Goal: Check status

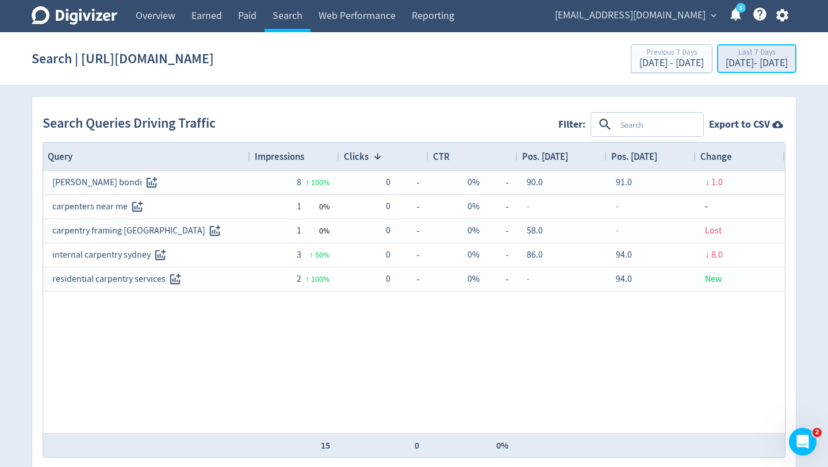
click at [727, 56] on div "Last 7 Days" at bounding box center [757, 53] width 62 height 10
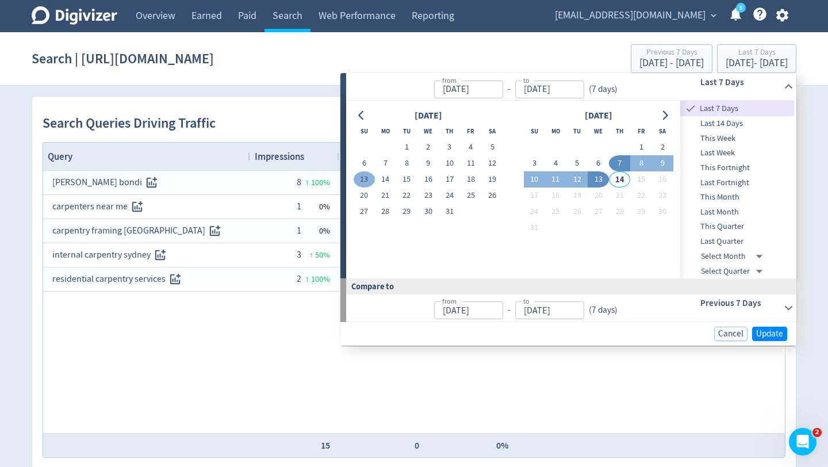
click at [363, 174] on button "13" at bounding box center [364, 179] width 21 height 16
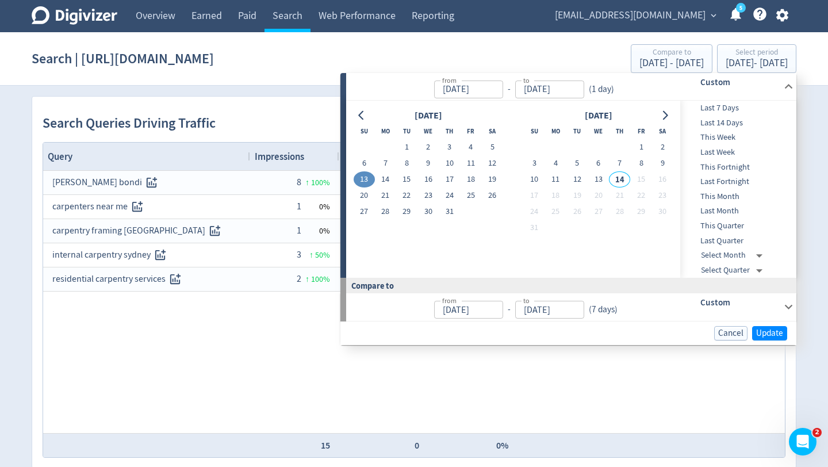
type input "[DATE]"
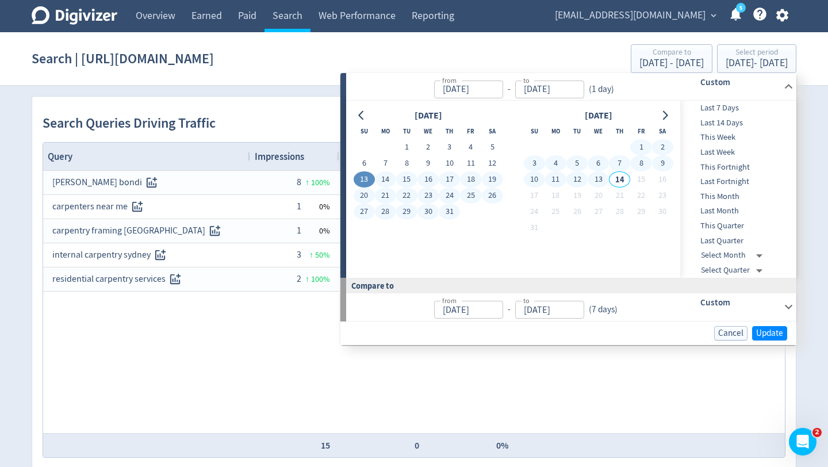
click at [598, 179] on button "13" at bounding box center [598, 179] width 21 height 16
type input "[DATE]"
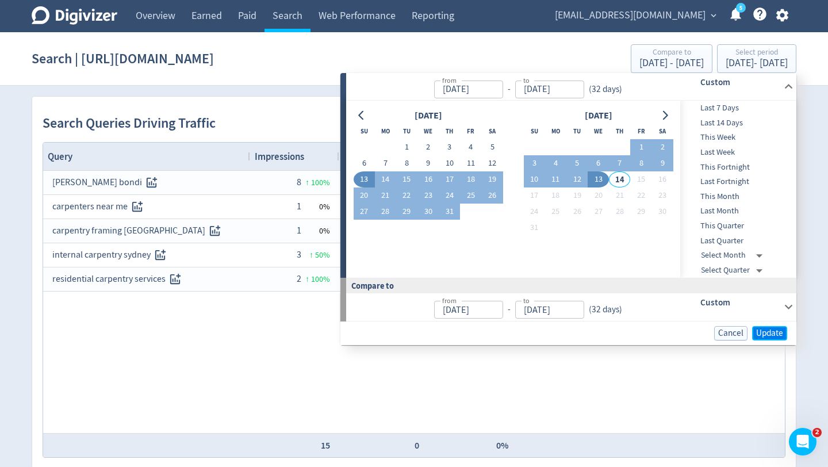
click at [769, 334] on span "Update" at bounding box center [769, 333] width 27 height 9
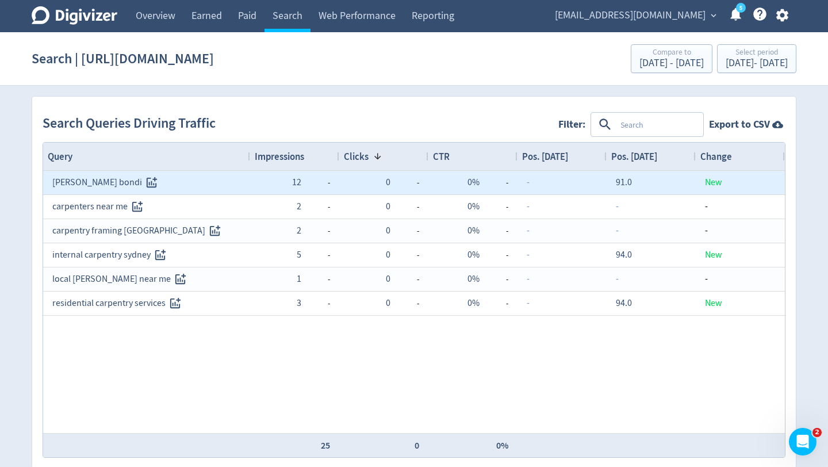
click at [624, 180] on span "91.0" at bounding box center [624, 182] width 16 height 11
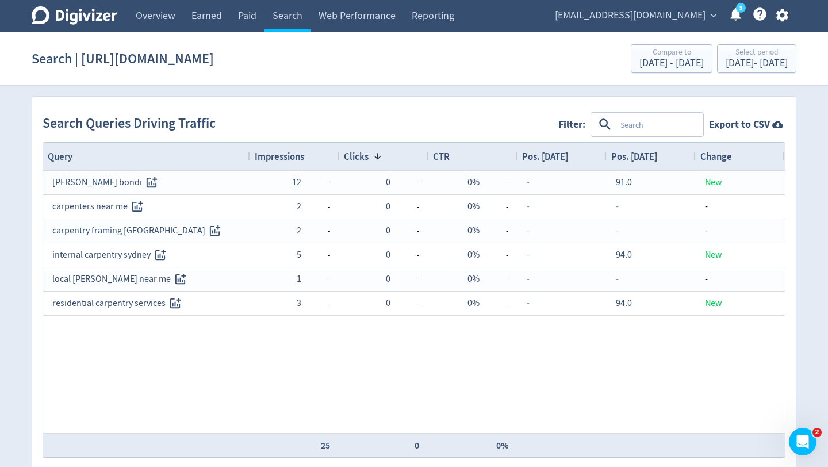
click at [799, 441] on icon "Open Intercom Messenger" at bounding box center [802, 441] width 19 height 19
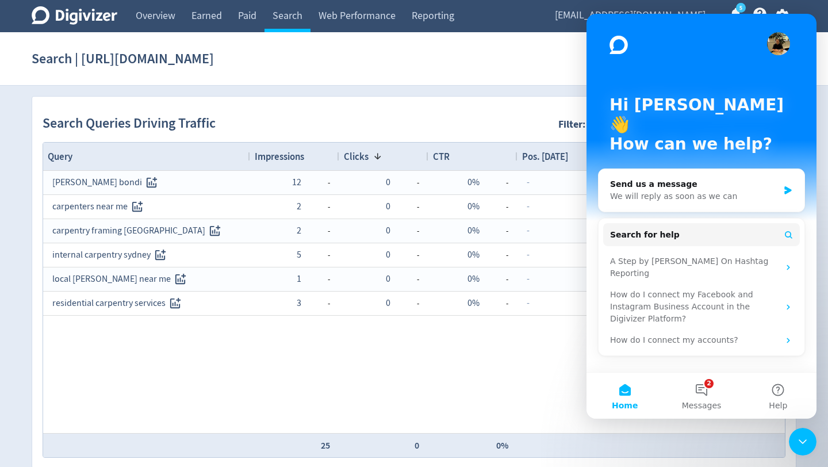
click at [502, 381] on div "[PERSON_NAME] bondi 12 - 0 - 0% - - 91.0 New carpenters near me 2 - 0 - 0% - - …" at bounding box center [414, 302] width 742 height 262
click at [803, 440] on icon "Close Intercom Messenger" at bounding box center [803, 442] width 14 height 14
